Goal: Task Accomplishment & Management: Manage account settings

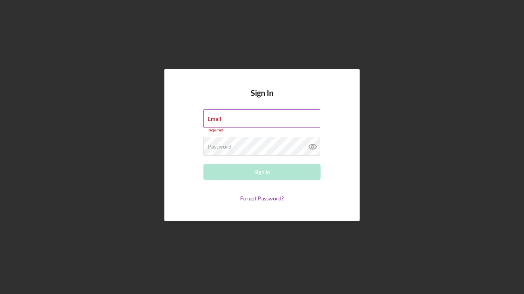
click at [238, 117] on div "Email Required" at bounding box center [261, 120] width 117 height 23
click at [233, 120] on input "Email" at bounding box center [261, 118] width 117 height 19
type input "[EMAIL_ADDRESS][DOMAIN_NAME]"
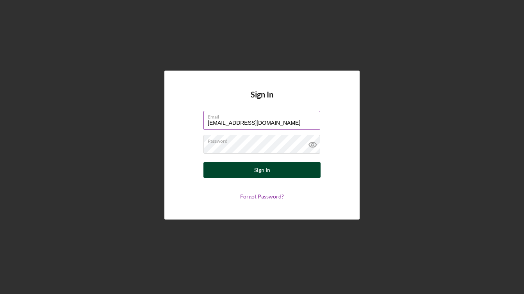
click at [251, 177] on button "Sign In" at bounding box center [261, 170] width 117 height 16
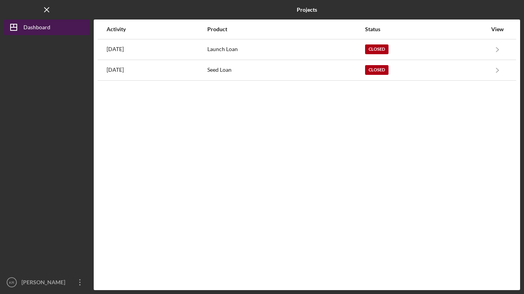
click at [43, 27] on div "Dashboard" at bounding box center [36, 29] width 27 height 18
click at [52, 25] on button "Icon/Dashboard Dashboard" at bounding box center [47, 28] width 86 height 16
